Goal: Navigation & Orientation: Find specific page/section

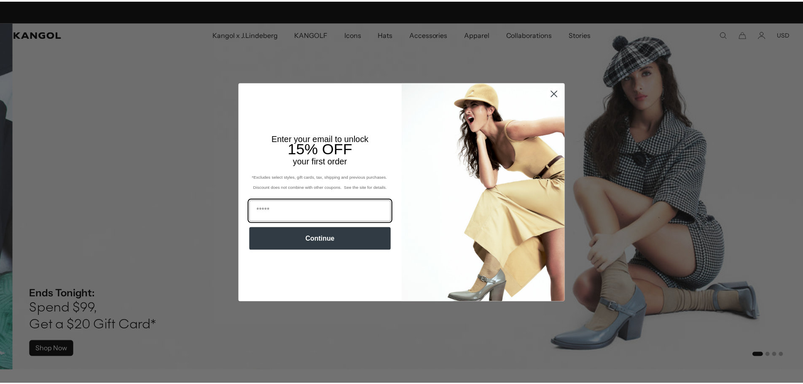
scroll to position [0, 174]
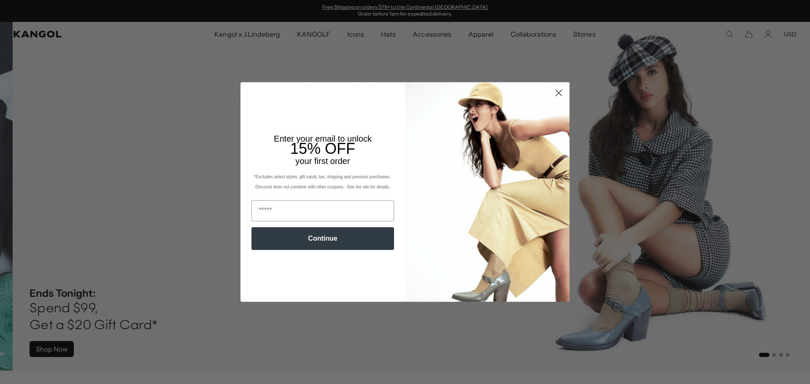
click at [553, 94] on circle "Close dialog" at bounding box center [559, 93] width 14 height 14
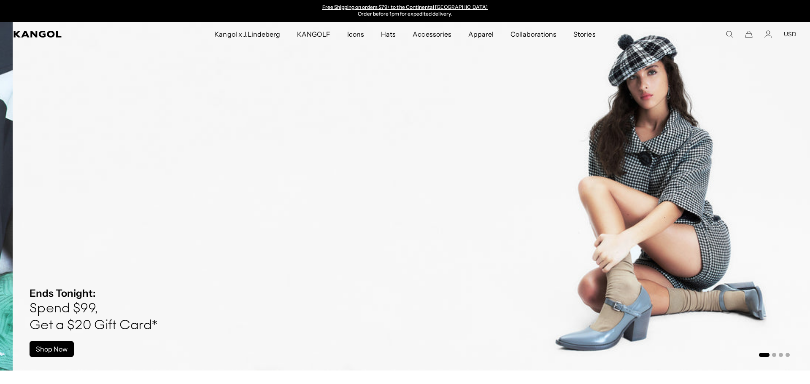
click at [556, 112] on icon "Close dialog" at bounding box center [559, 115] width 6 height 6
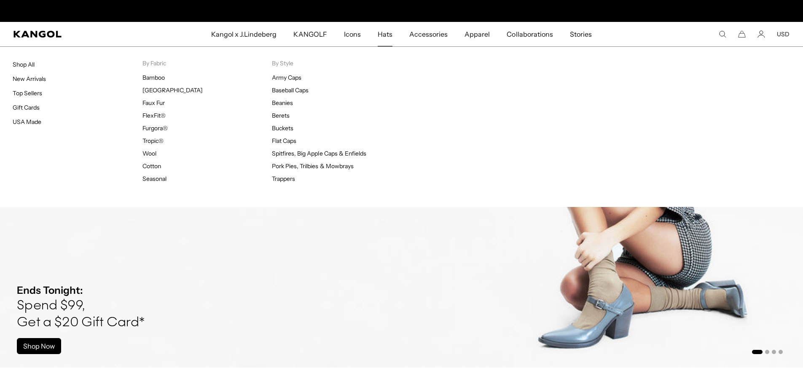
scroll to position [0, 0]
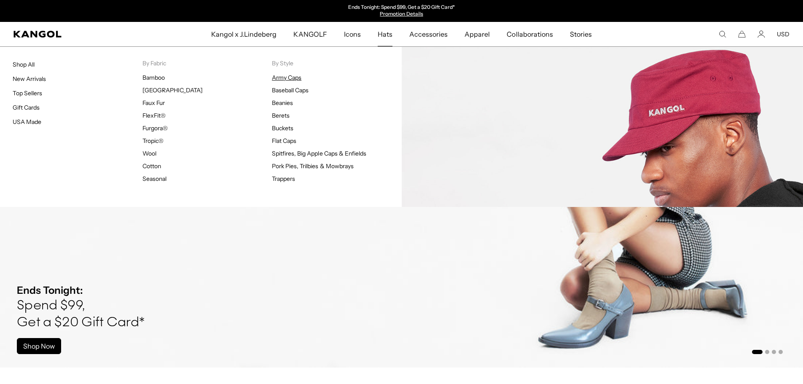
click at [294, 76] on link "Army Caps" at bounding box center [287, 78] width 30 height 8
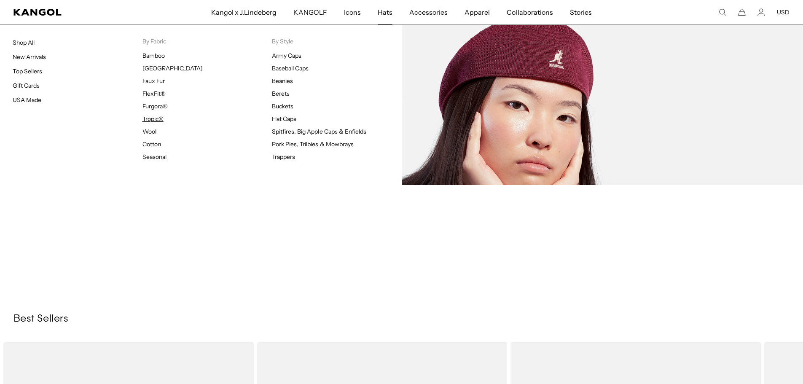
click at [152, 117] on link "Tropic®" at bounding box center [153, 119] width 21 height 8
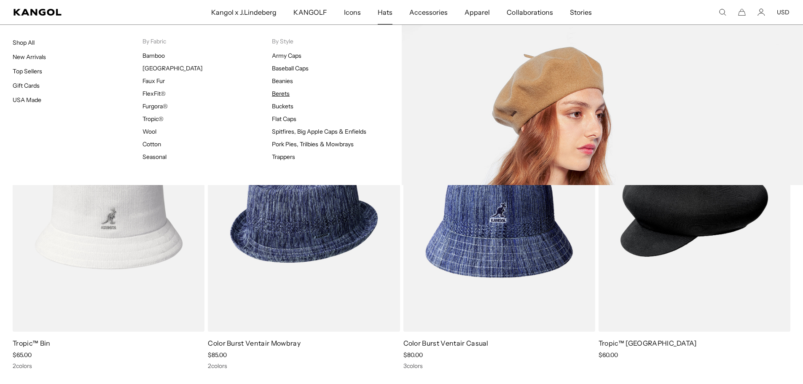
click at [281, 94] on link "Berets" at bounding box center [281, 94] width 18 height 8
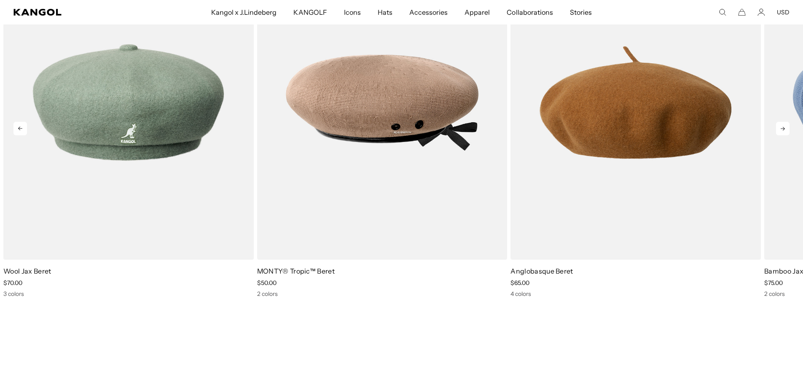
scroll to position [0, 174]
click at [780, 128] on icon at bounding box center [782, 128] width 13 height 13
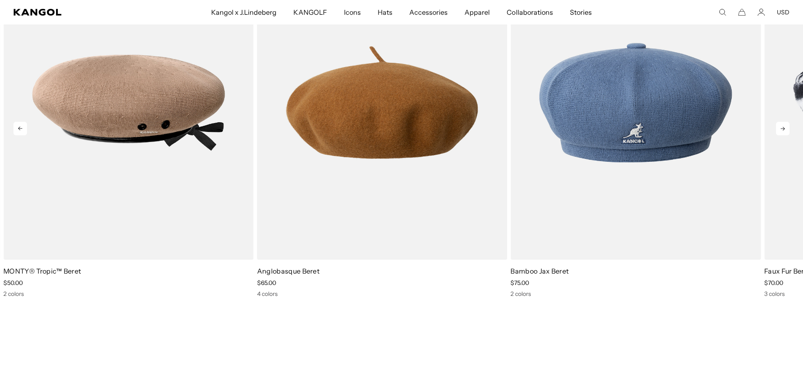
click at [780, 128] on icon at bounding box center [782, 128] width 13 height 13
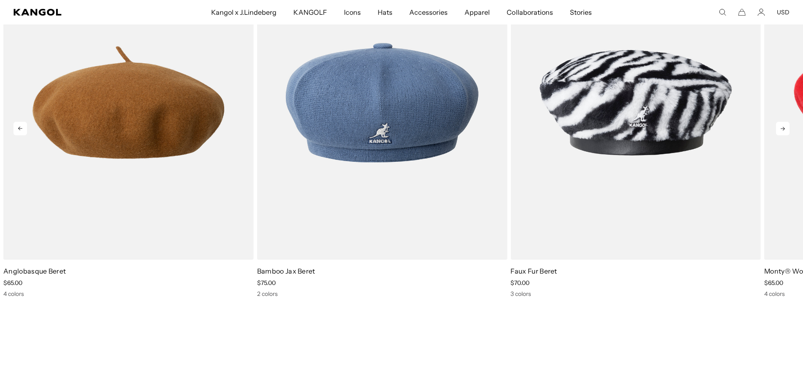
click at [780, 128] on icon at bounding box center [782, 128] width 13 height 13
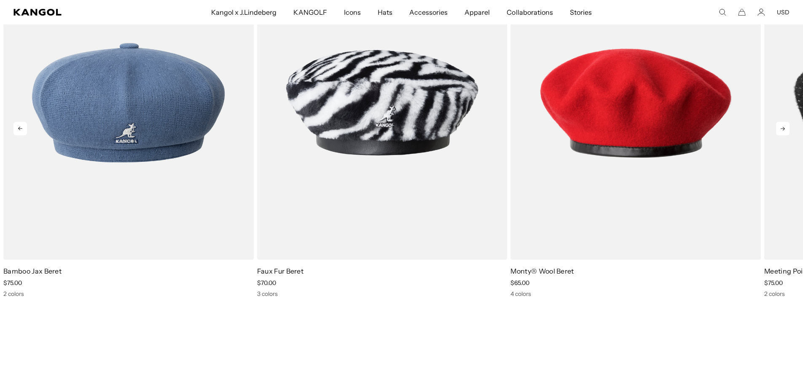
click at [780, 128] on icon at bounding box center [782, 128] width 13 height 13
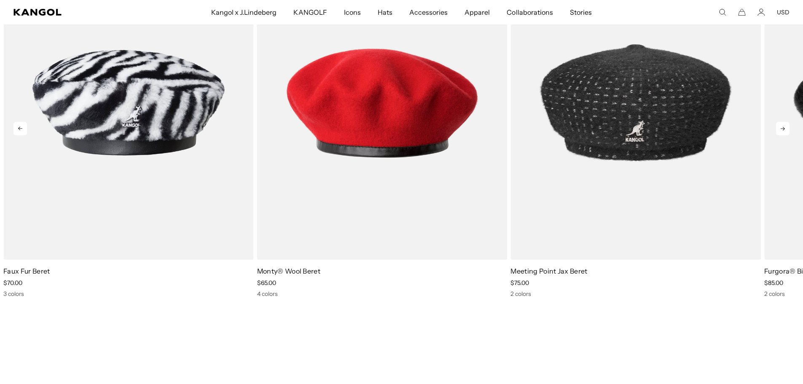
click at [780, 128] on icon at bounding box center [782, 128] width 13 height 13
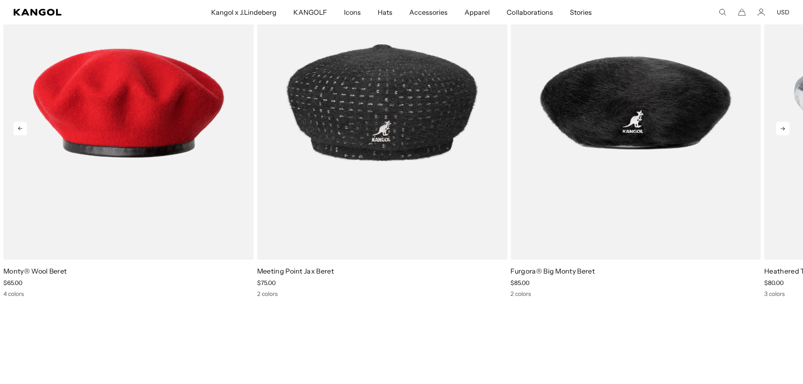
scroll to position [0, 0]
click at [780, 127] on icon at bounding box center [782, 128] width 13 height 13
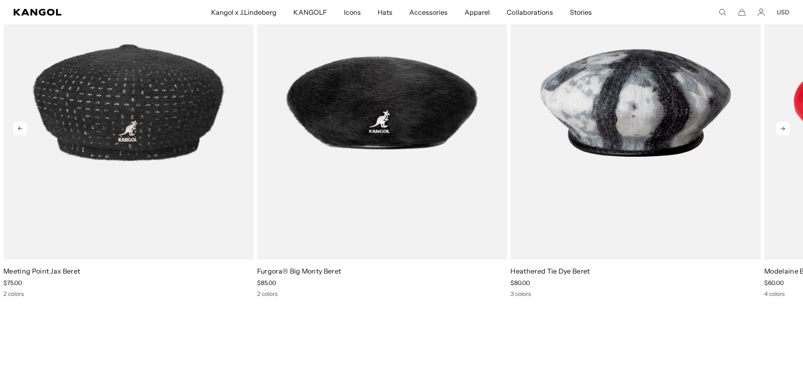
click at [780, 127] on icon at bounding box center [782, 128] width 13 height 13
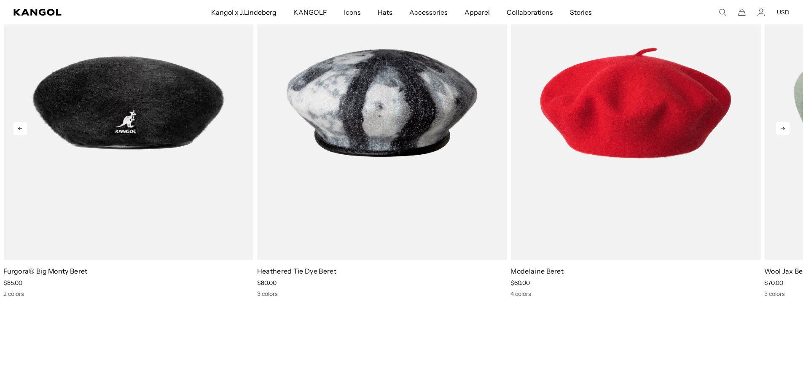
click at [780, 127] on icon at bounding box center [782, 128] width 13 height 13
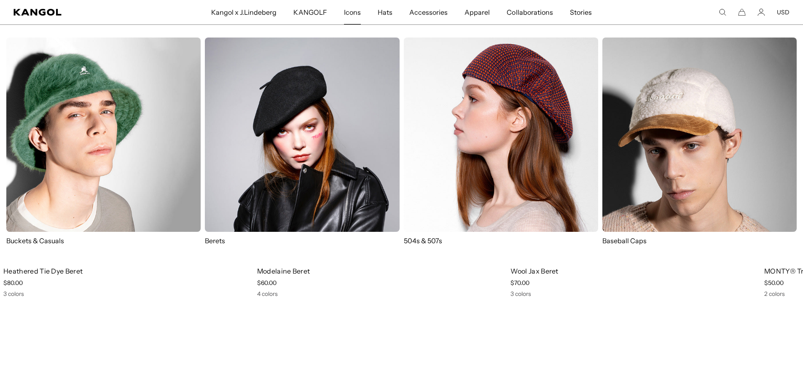
scroll to position [0, 174]
click at [350, 13] on span "Icons" at bounding box center [352, 12] width 17 height 24
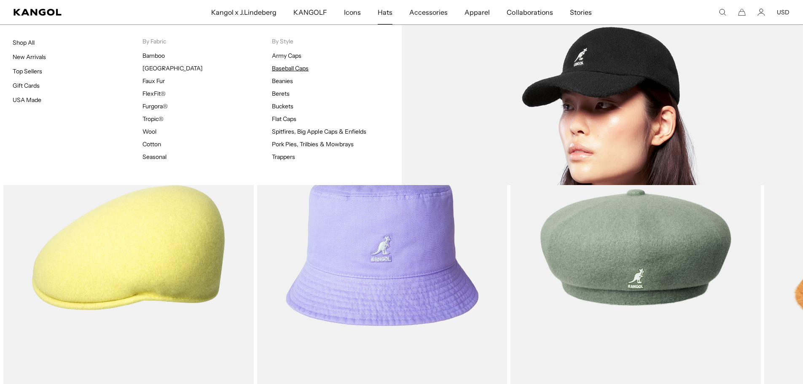
click at [296, 70] on link "Baseball Caps" at bounding box center [290, 69] width 37 height 8
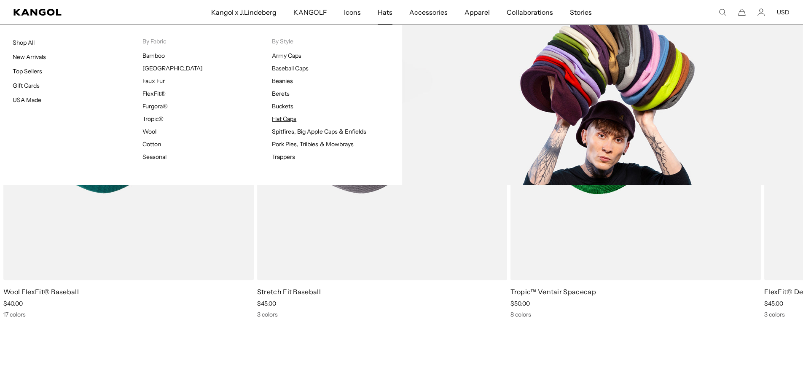
click at [283, 118] on link "Flat Caps" at bounding box center [284, 119] width 24 height 8
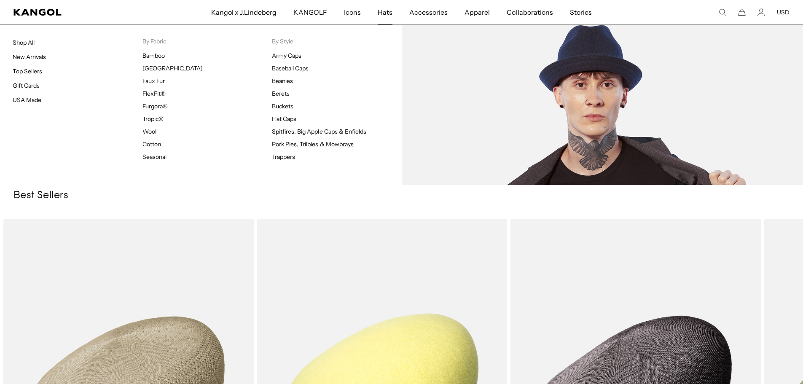
click at [289, 147] on link "Pork Pies, Trilbies & Mowbrays" at bounding box center [313, 144] width 82 height 8
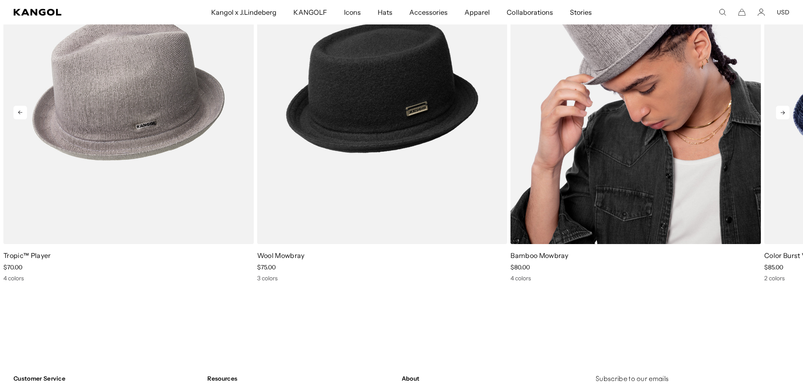
scroll to position [0, 174]
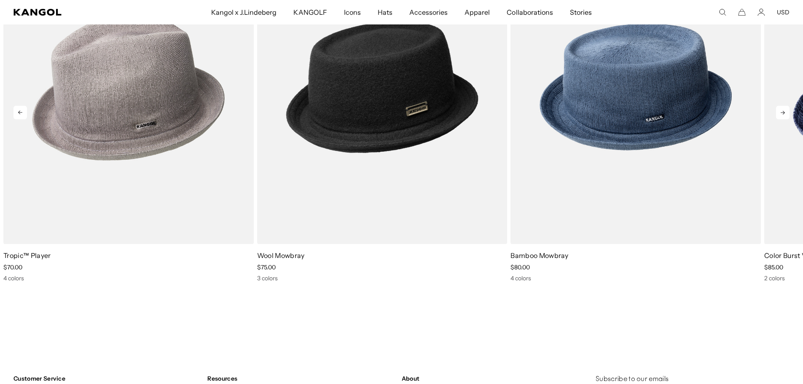
click at [780, 112] on icon at bounding box center [782, 112] width 13 height 13
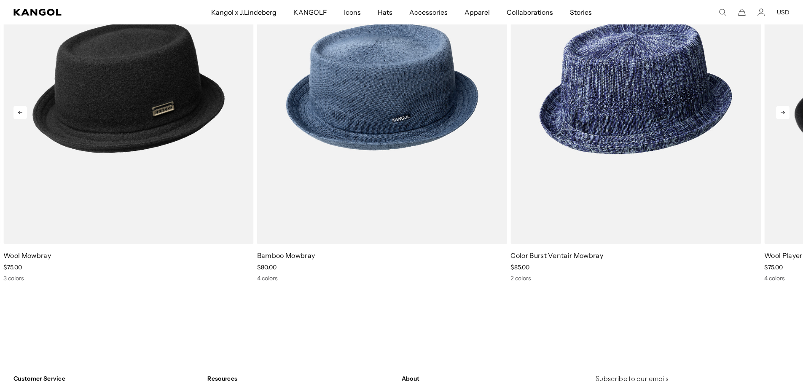
click at [779, 112] on icon at bounding box center [782, 112] width 13 height 13
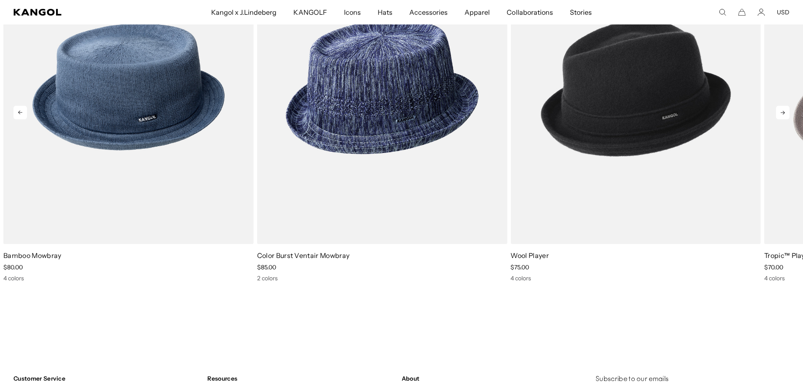
click at [779, 112] on icon at bounding box center [782, 112] width 13 height 13
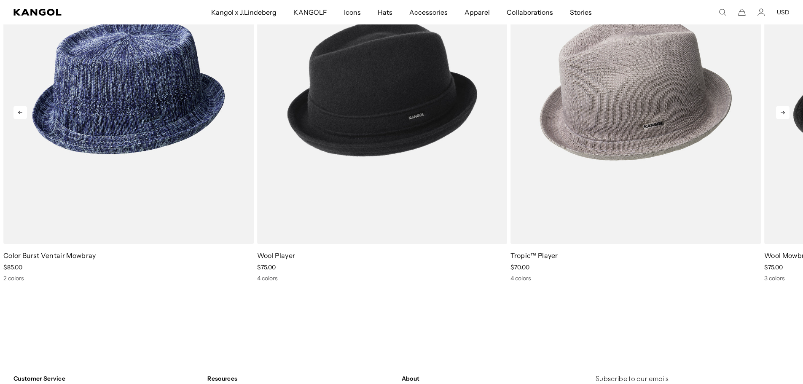
click at [779, 112] on icon at bounding box center [782, 112] width 13 height 13
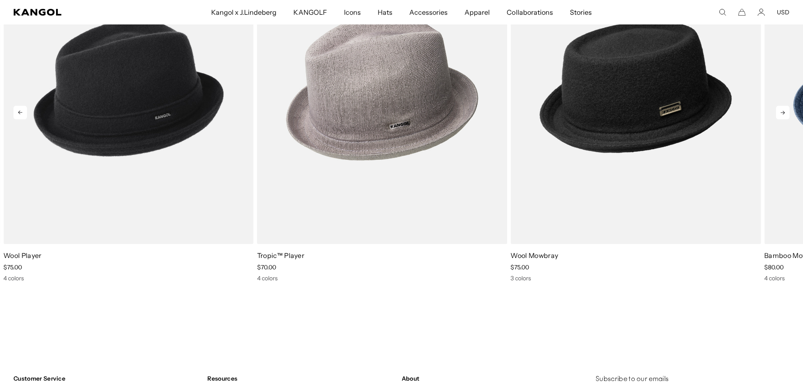
scroll to position [0, 0]
click at [779, 112] on icon at bounding box center [782, 112] width 13 height 13
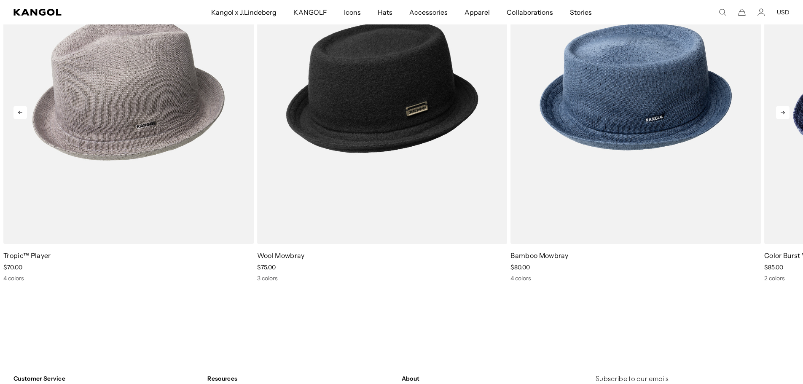
click at [779, 112] on icon at bounding box center [782, 112] width 13 height 13
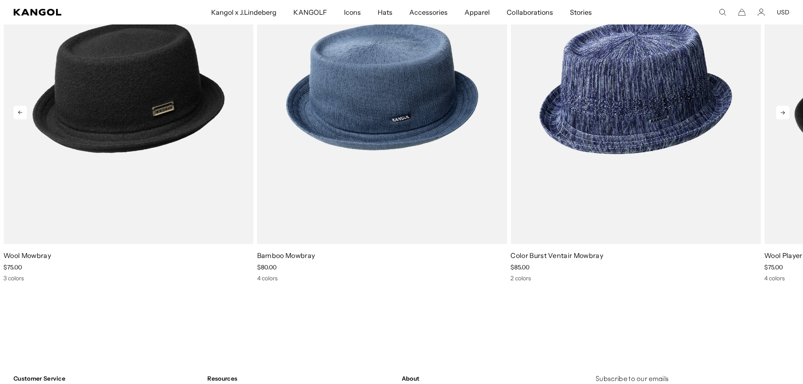
click at [779, 112] on icon at bounding box center [782, 112] width 13 height 13
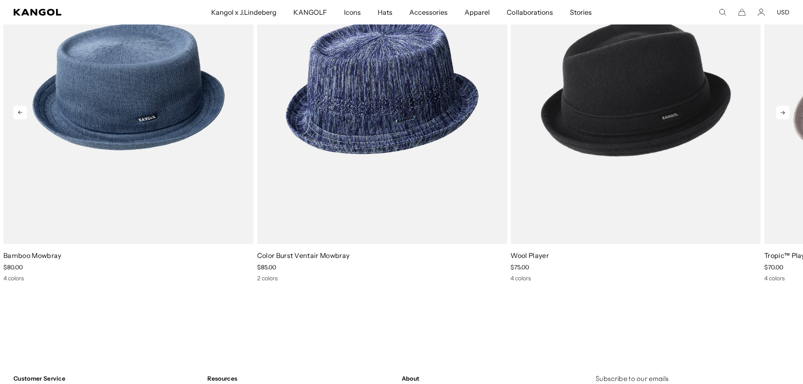
scroll to position [0, 174]
click at [779, 112] on icon at bounding box center [782, 112] width 13 height 13
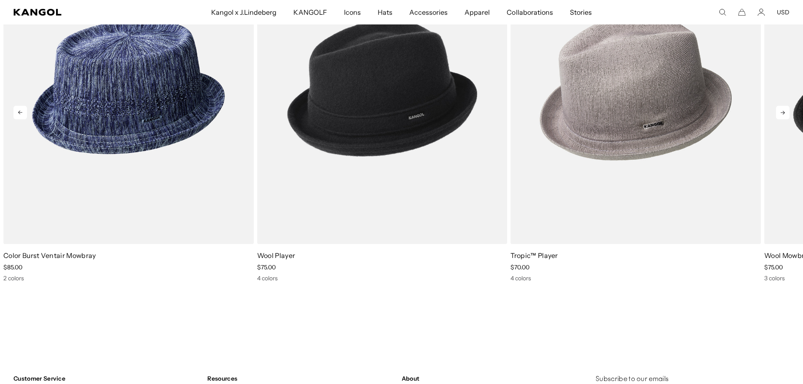
click at [779, 112] on icon at bounding box center [782, 112] width 13 height 13
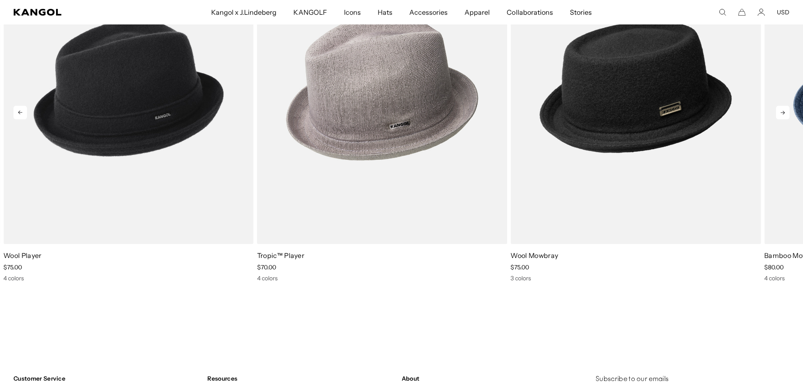
scroll to position [0, 0]
click at [779, 112] on icon at bounding box center [782, 112] width 13 height 13
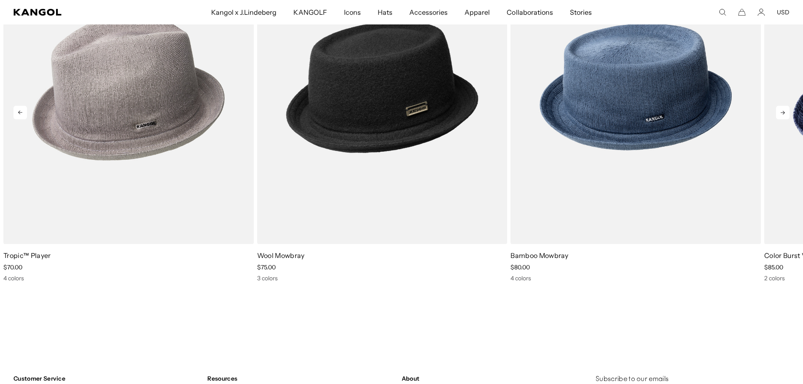
click at [779, 112] on icon at bounding box center [782, 112] width 13 height 13
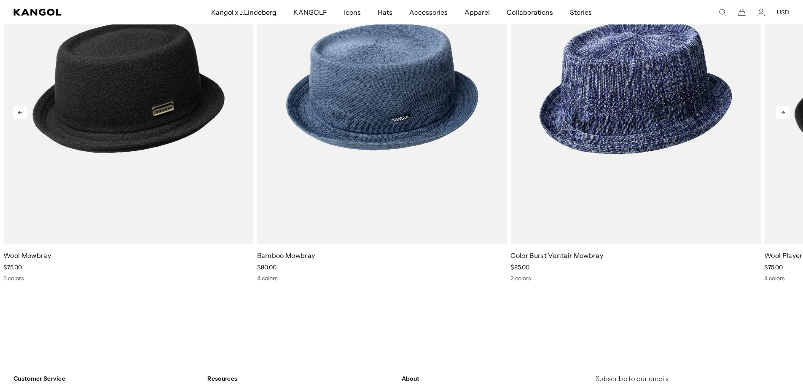
click at [779, 112] on icon at bounding box center [782, 112] width 13 height 13
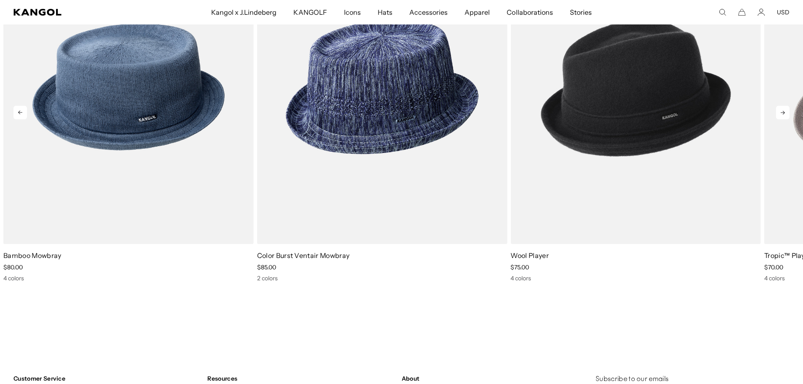
scroll to position [0, 174]
click at [779, 112] on icon at bounding box center [782, 112] width 13 height 13
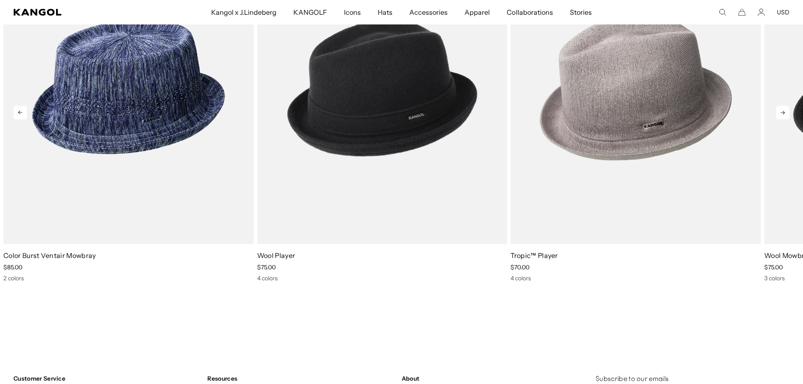
click at [779, 112] on icon at bounding box center [782, 112] width 13 height 13
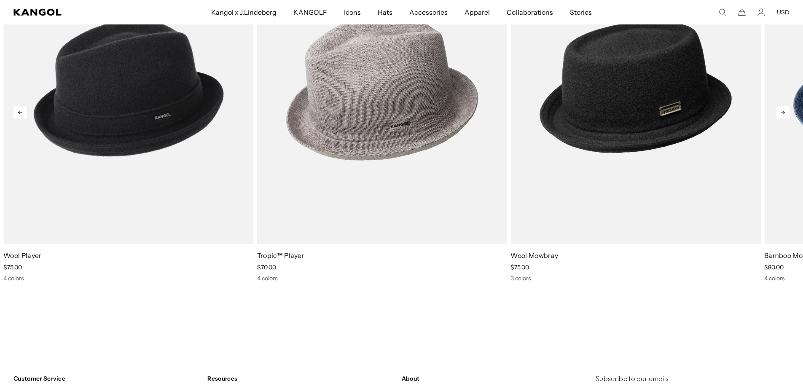
click at [779, 112] on icon at bounding box center [782, 112] width 13 height 13
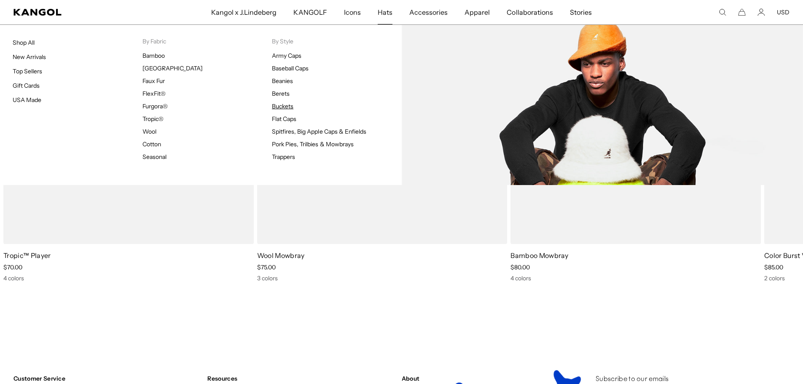
click at [278, 103] on link "Buckets" at bounding box center [283, 106] width 22 height 8
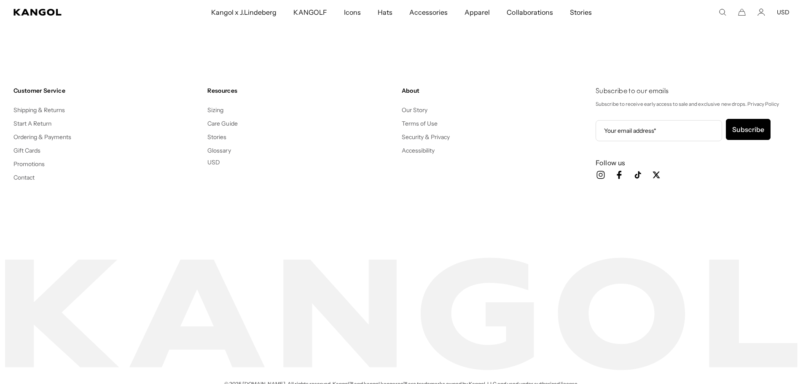
scroll to position [5878, 0]
